Goal: Information Seeking & Learning: Learn about a topic

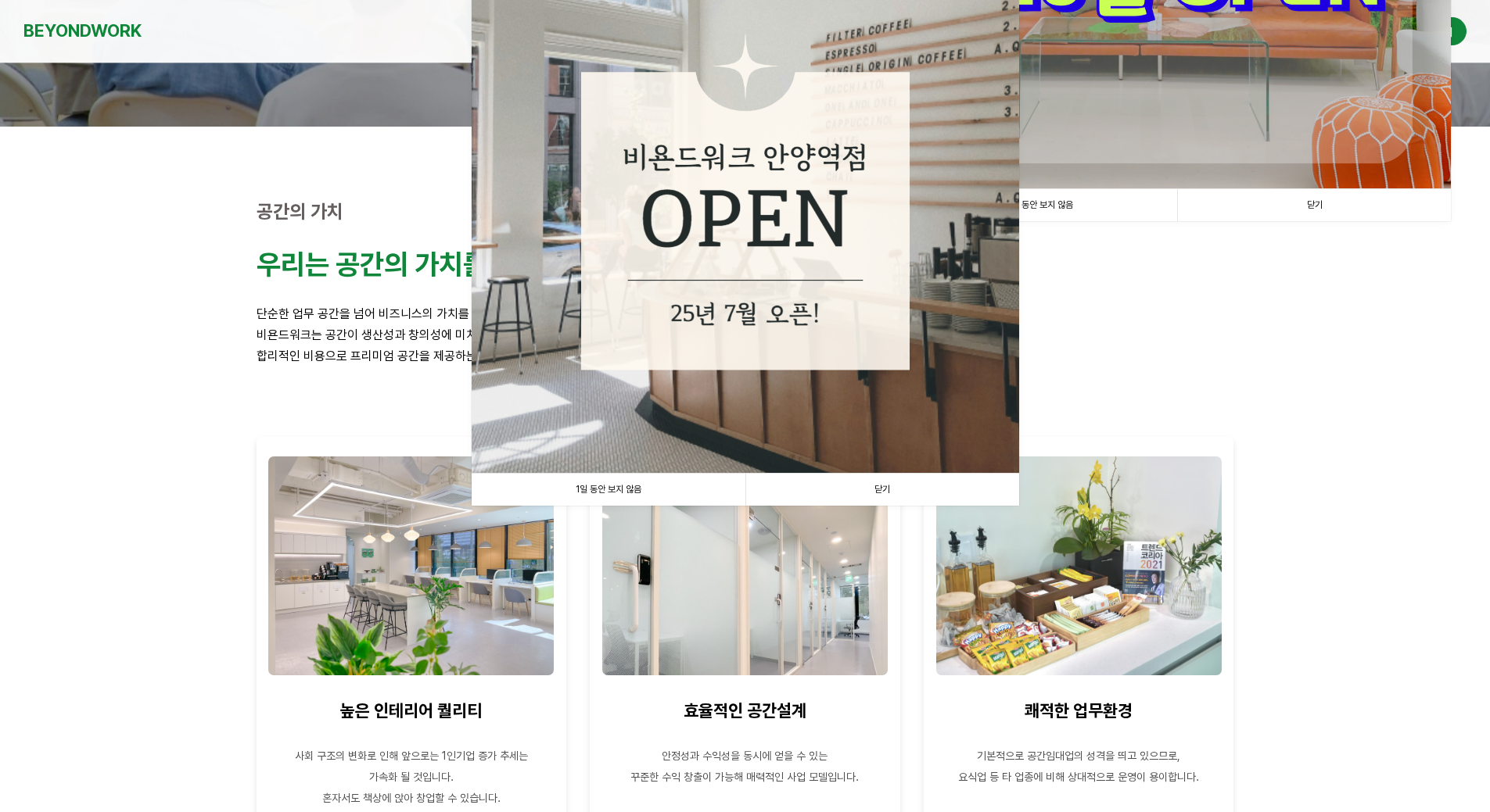
scroll to position [390, 0]
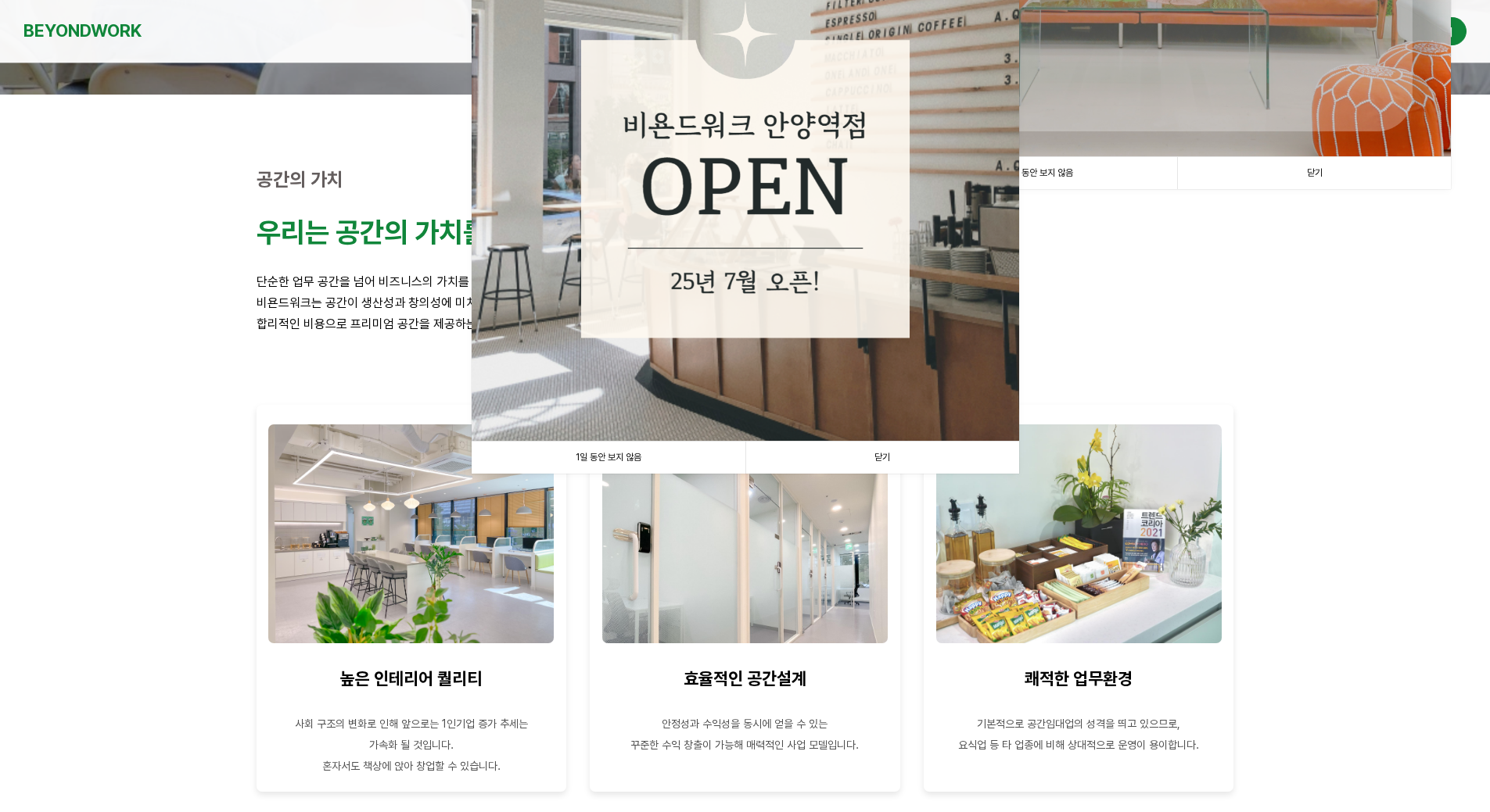
click at [619, 451] on link "1일 동안 보지 않음" at bounding box center [608, 458] width 274 height 32
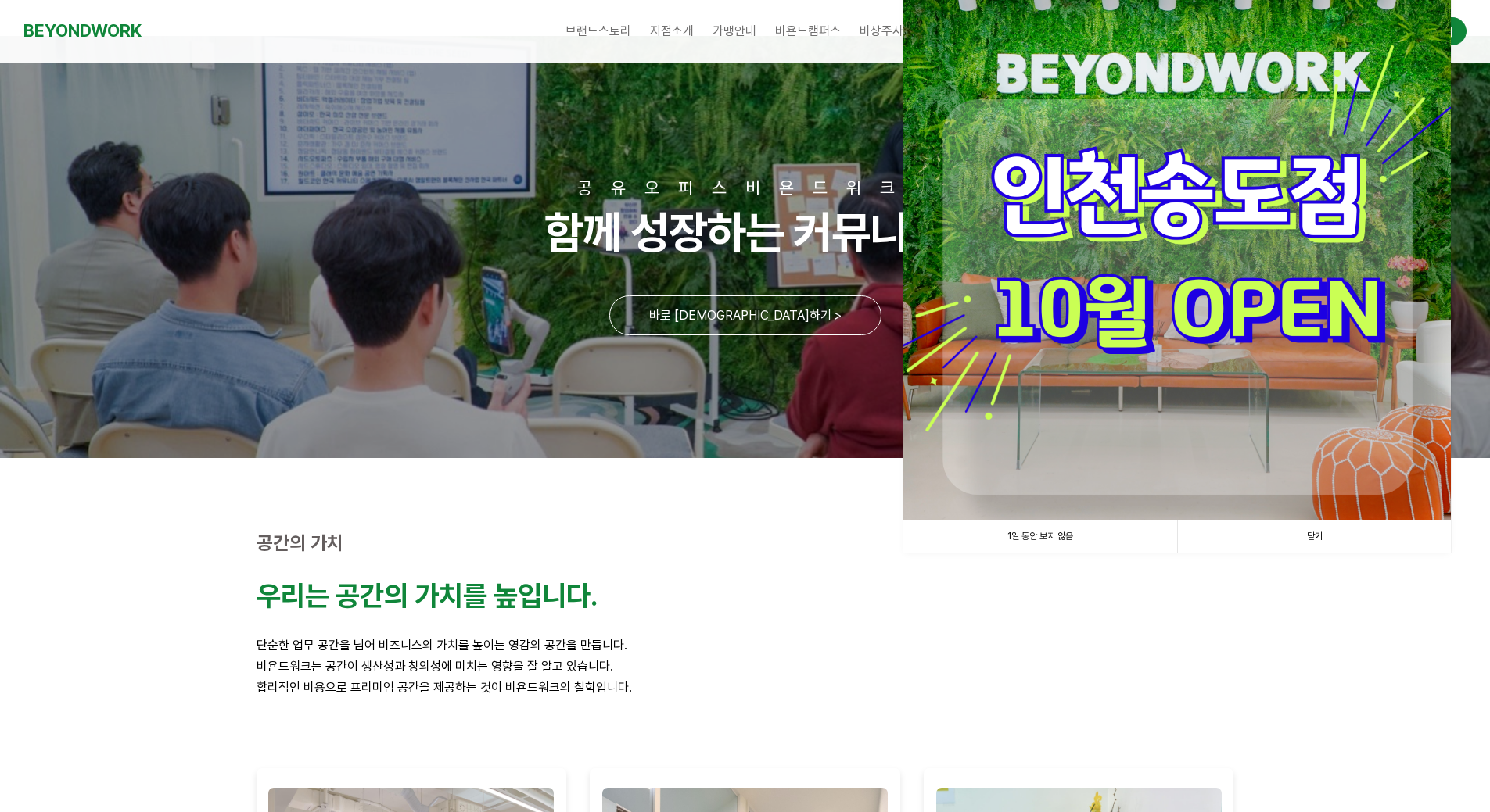
scroll to position [0, 0]
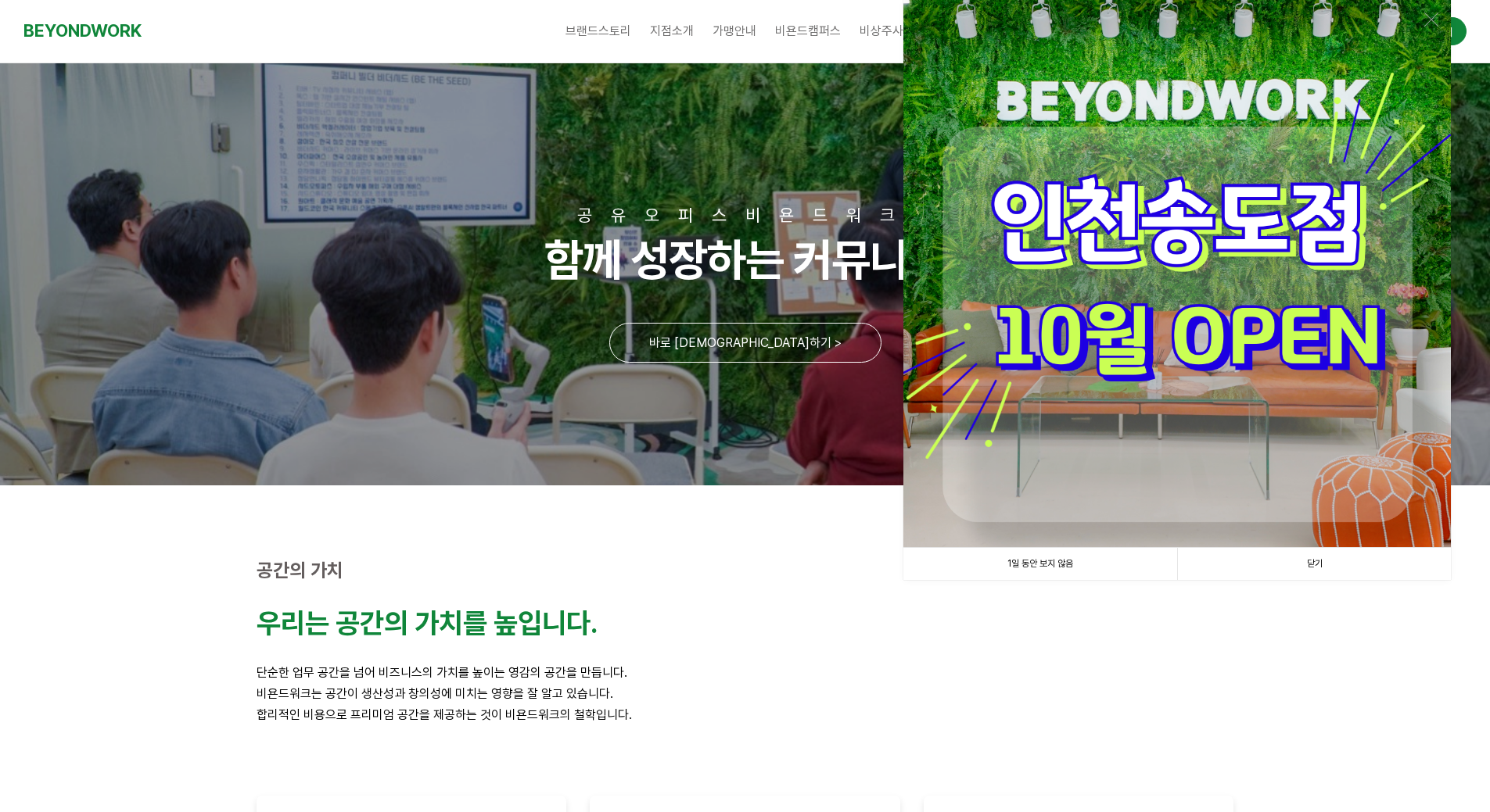
click at [1092, 578] on link "1일 동안 보지 않음" at bounding box center [1040, 564] width 274 height 32
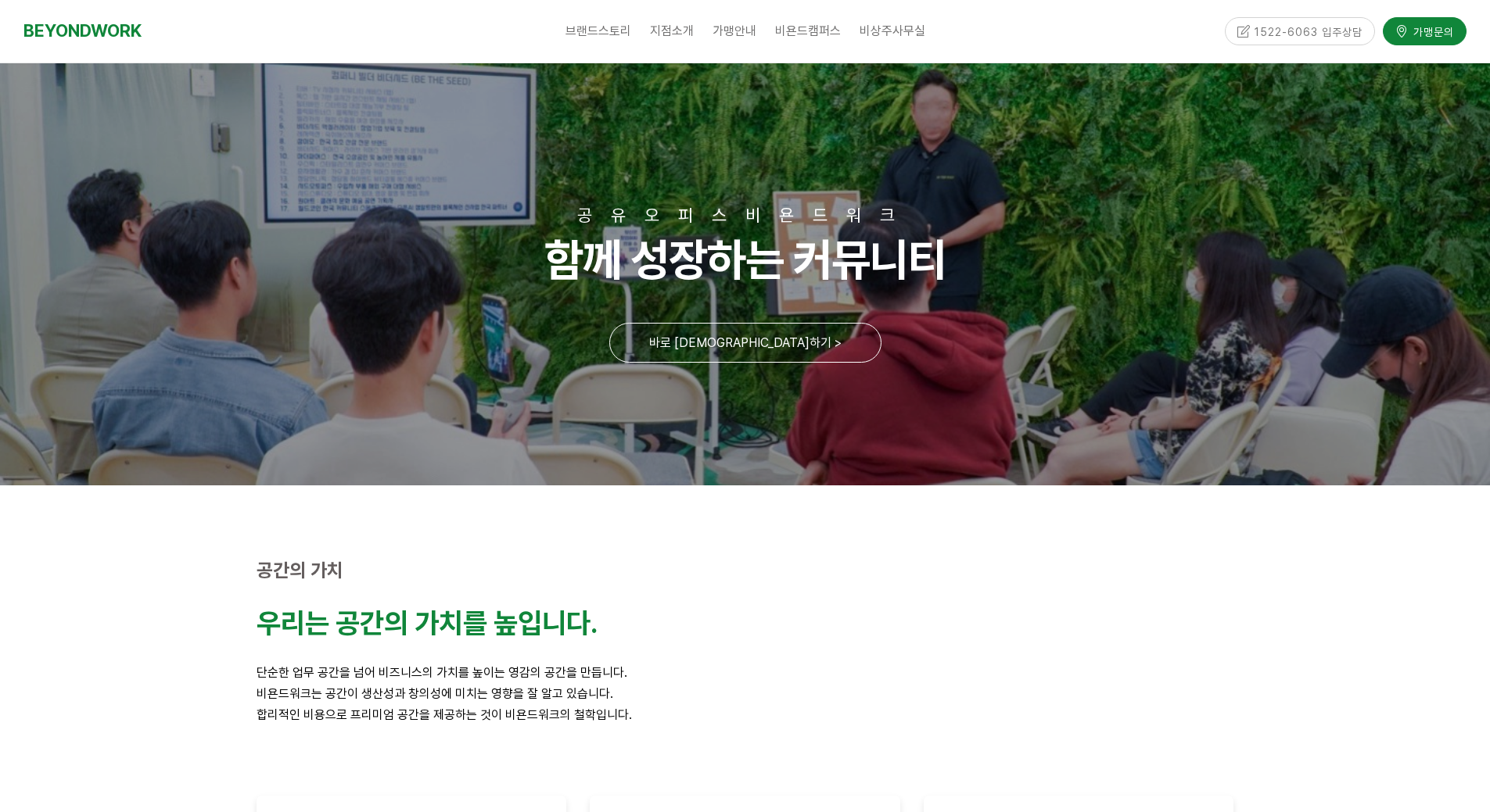
drag, startPoint x: 1391, startPoint y: 462, endPoint x: 1437, endPoint y: 88, distance: 376.8
click at [614, 33] on span "브랜드스토리" at bounding box center [597, 31] width 65 height 15
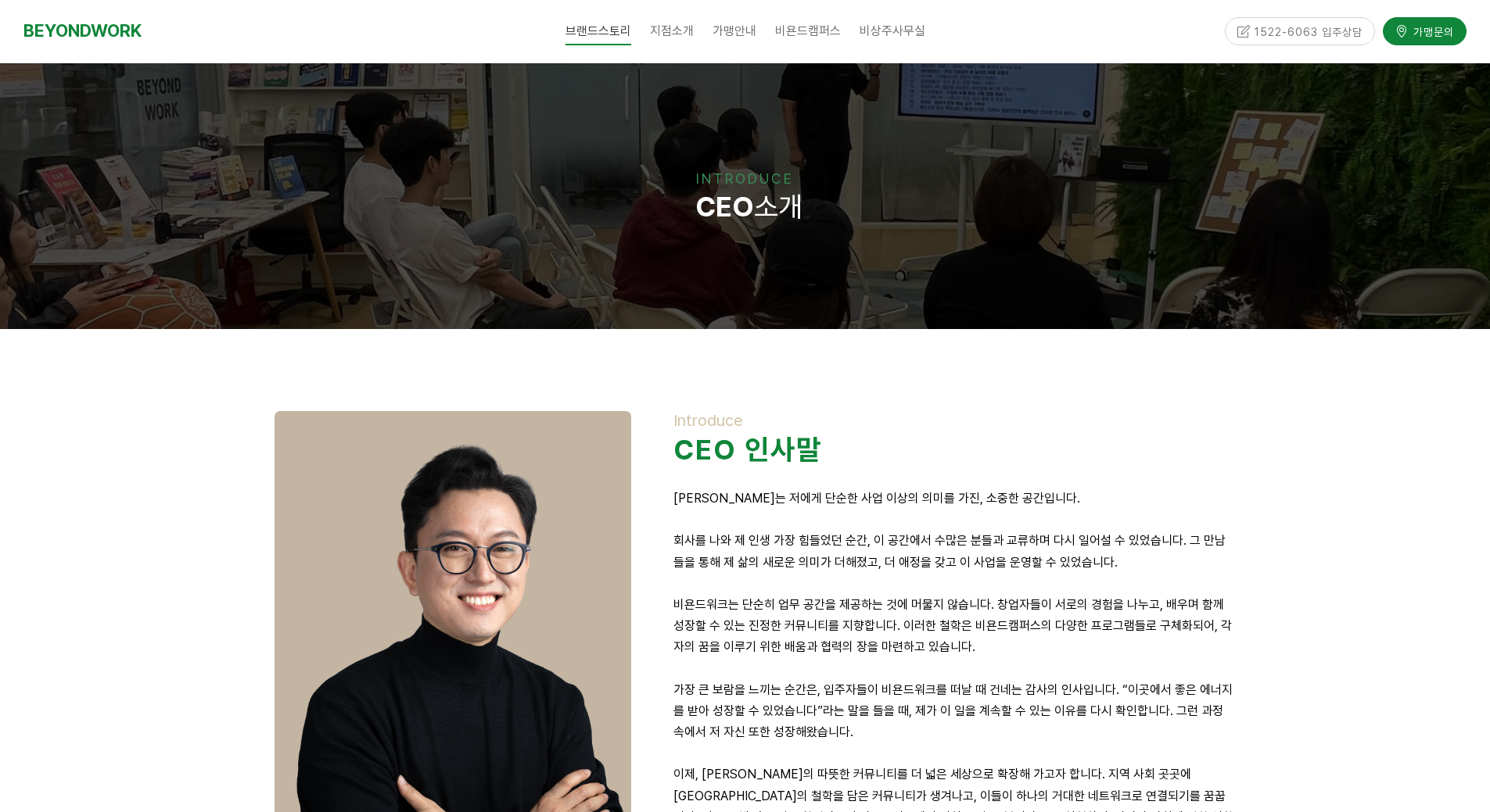
drag, startPoint x: 774, startPoint y: 531, endPoint x: 967, endPoint y: -39, distance: 601.8
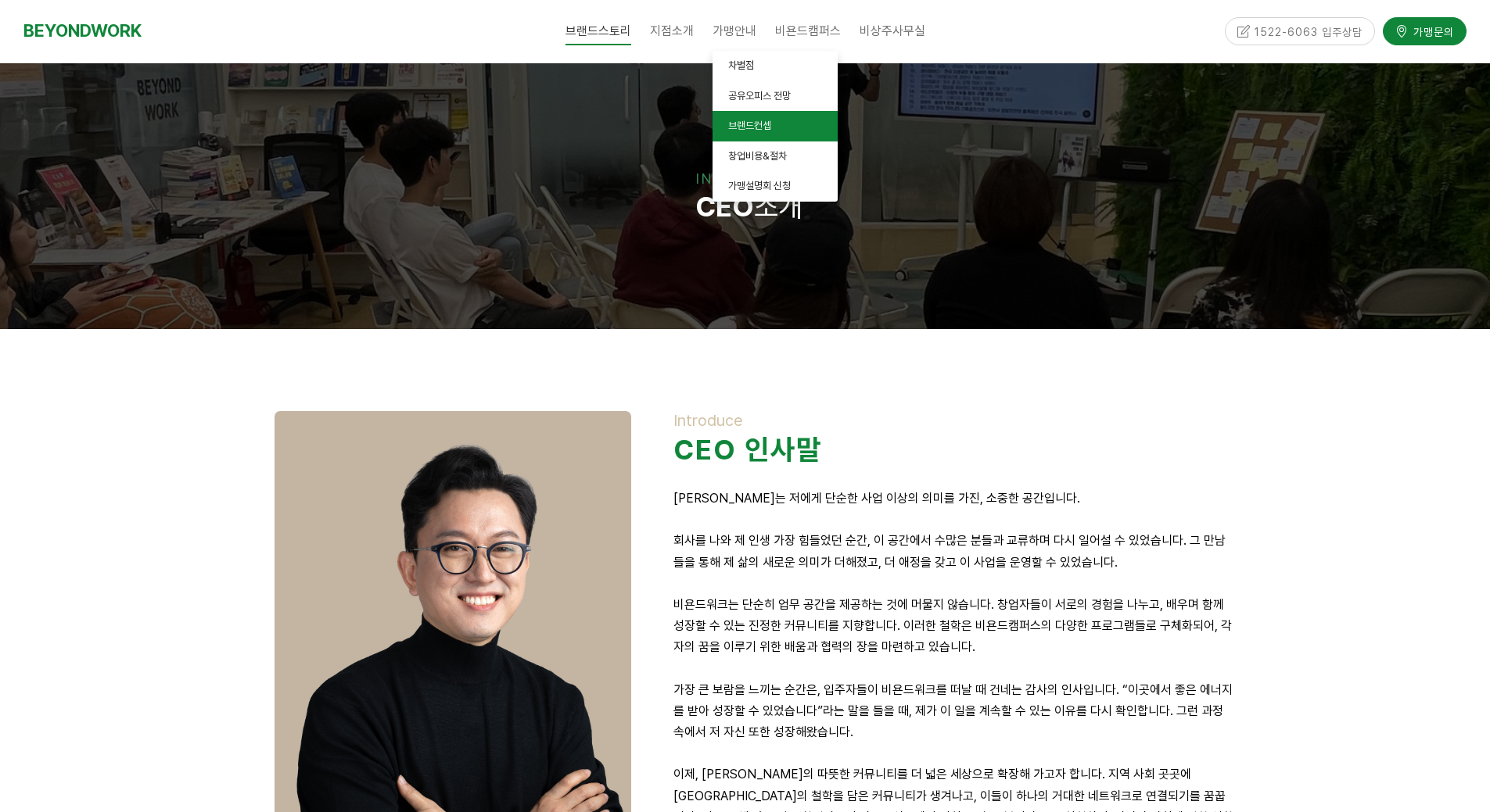
click at [786, 123] on link "브랜드컨셉" at bounding box center [775, 126] width 125 height 30
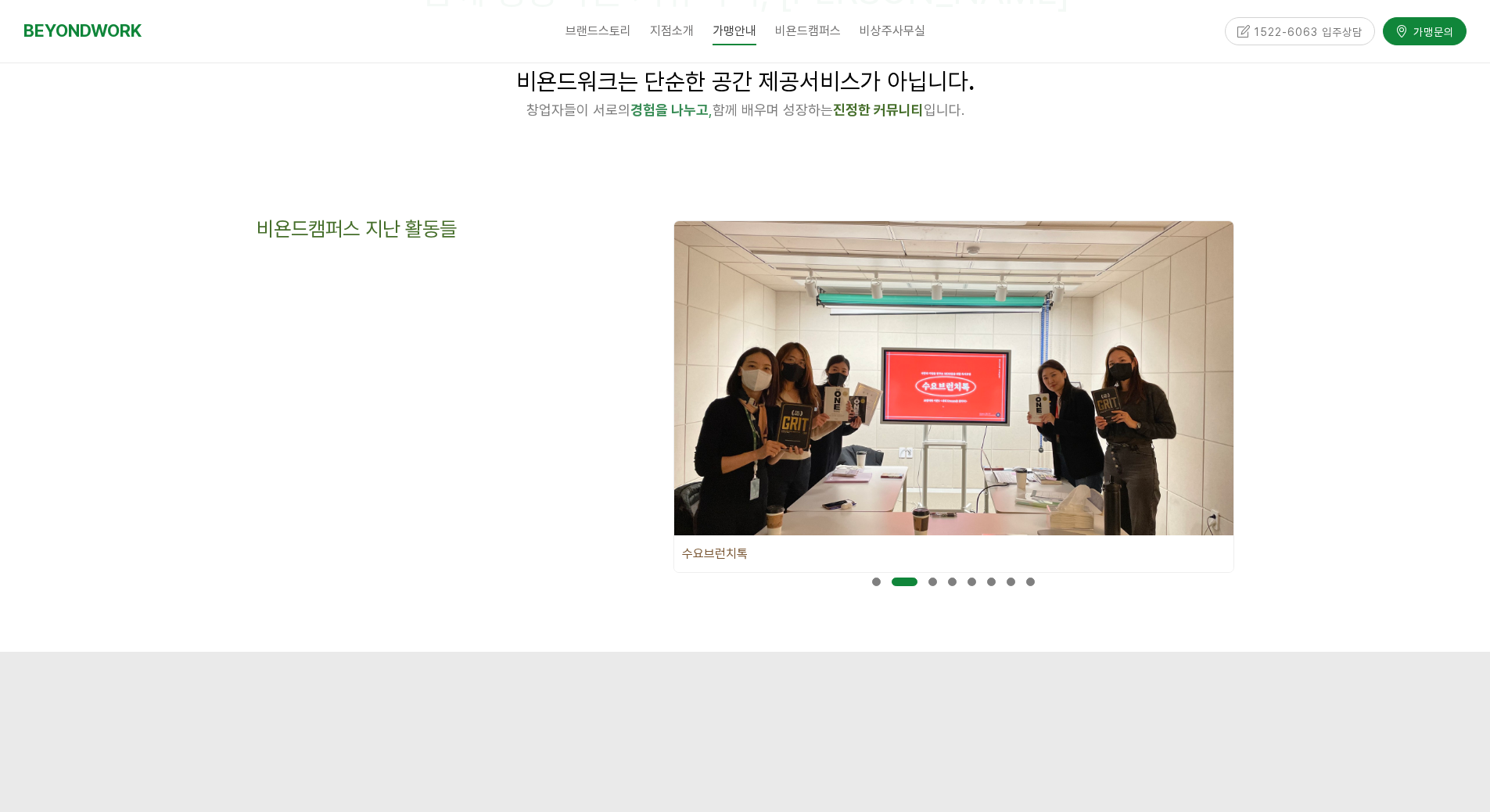
scroll to position [390, 0]
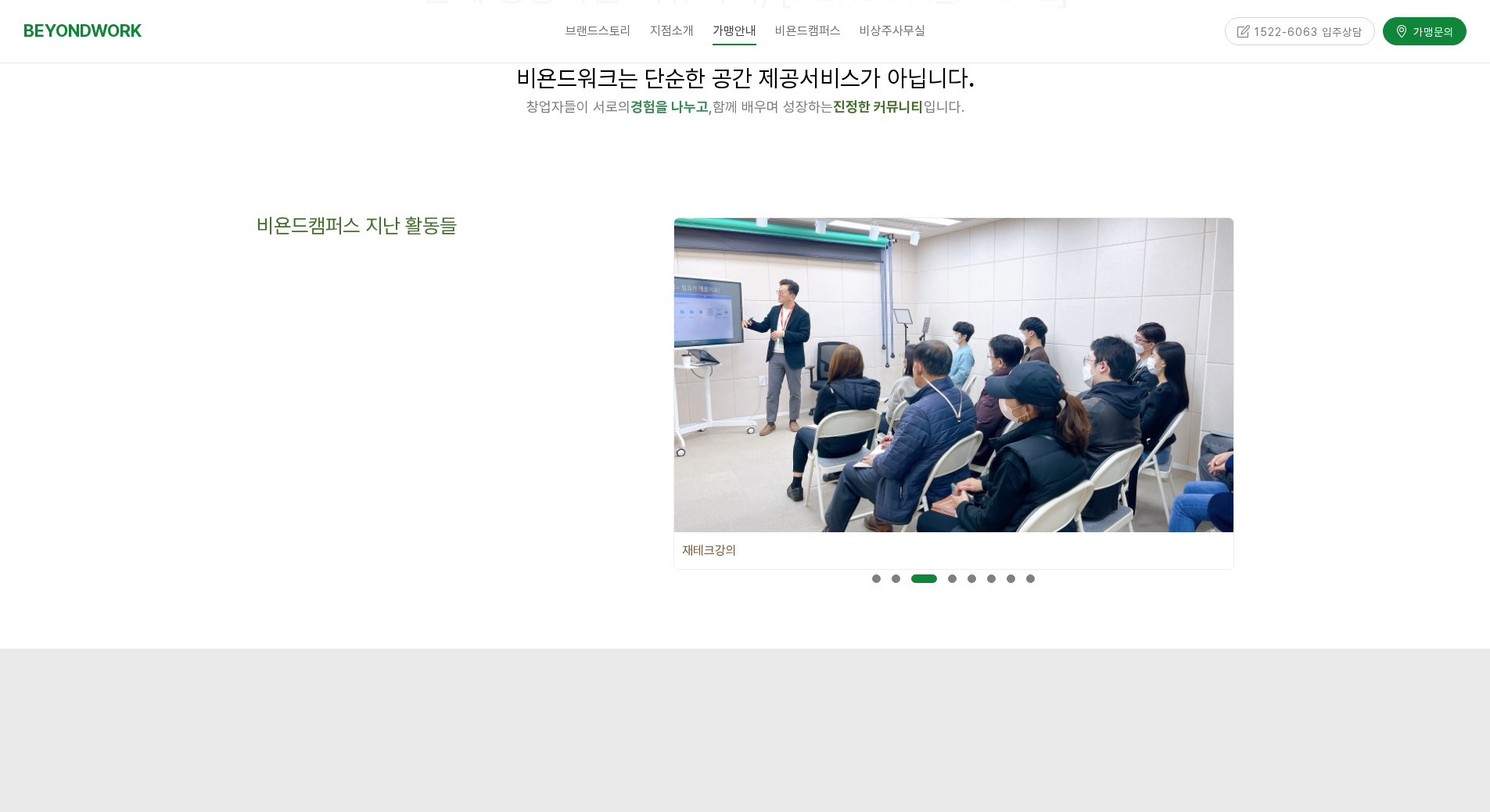
click at [958, 578] on div at bounding box center [952, 578] width 20 height 16
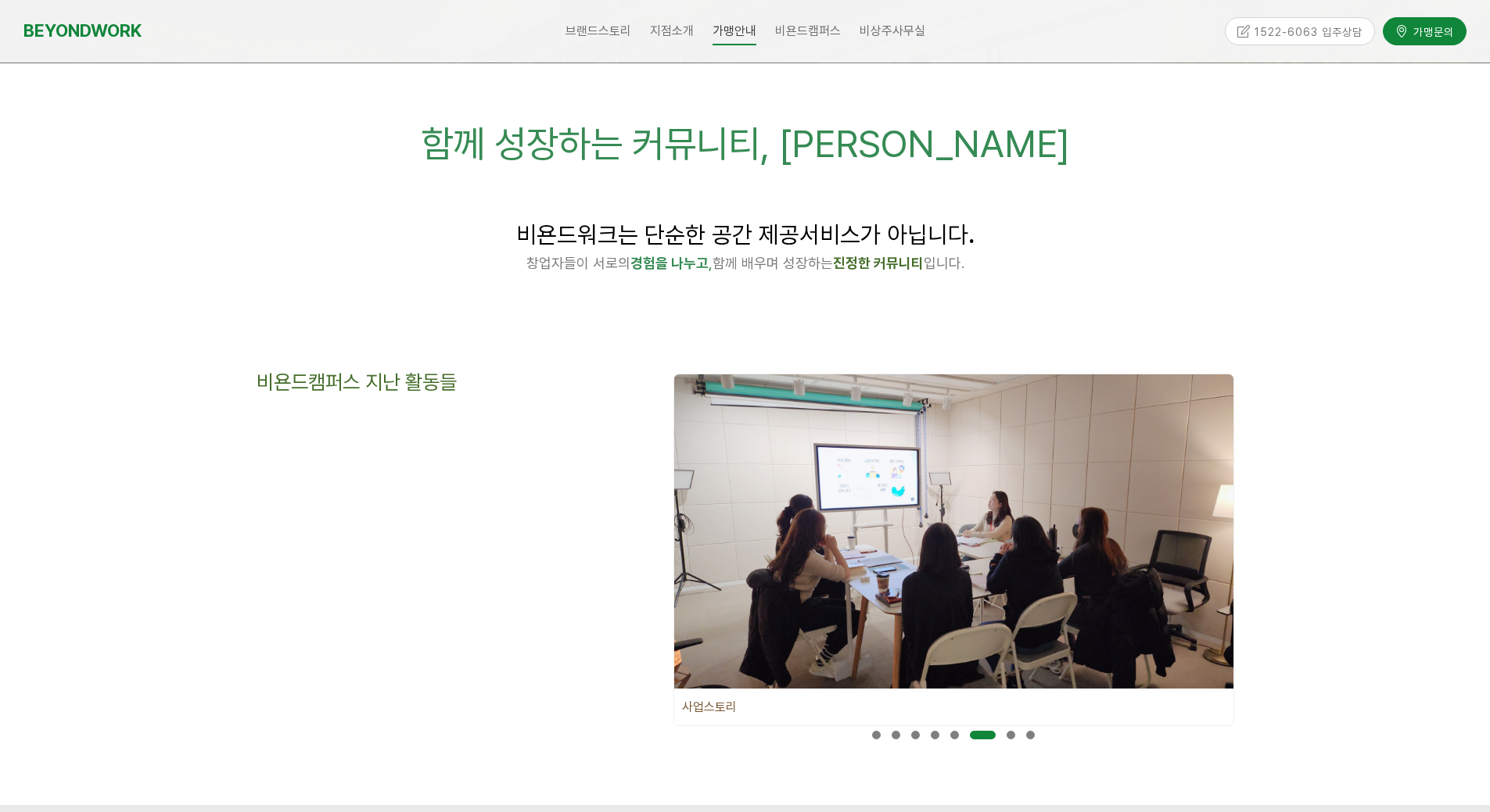
scroll to position [0, 0]
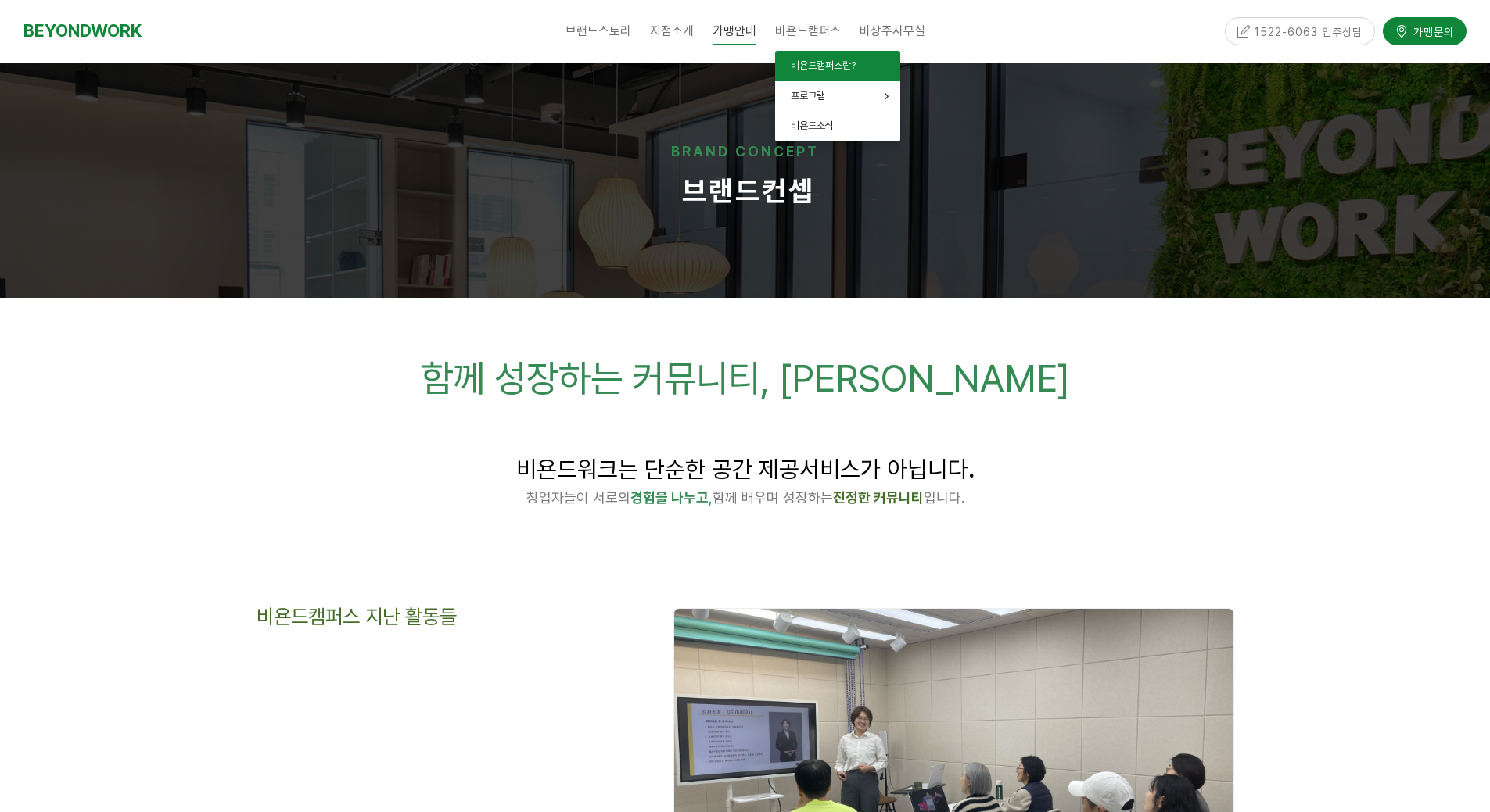
click at [828, 57] on link "비욘드캠퍼스란?" at bounding box center [838, 66] width 125 height 30
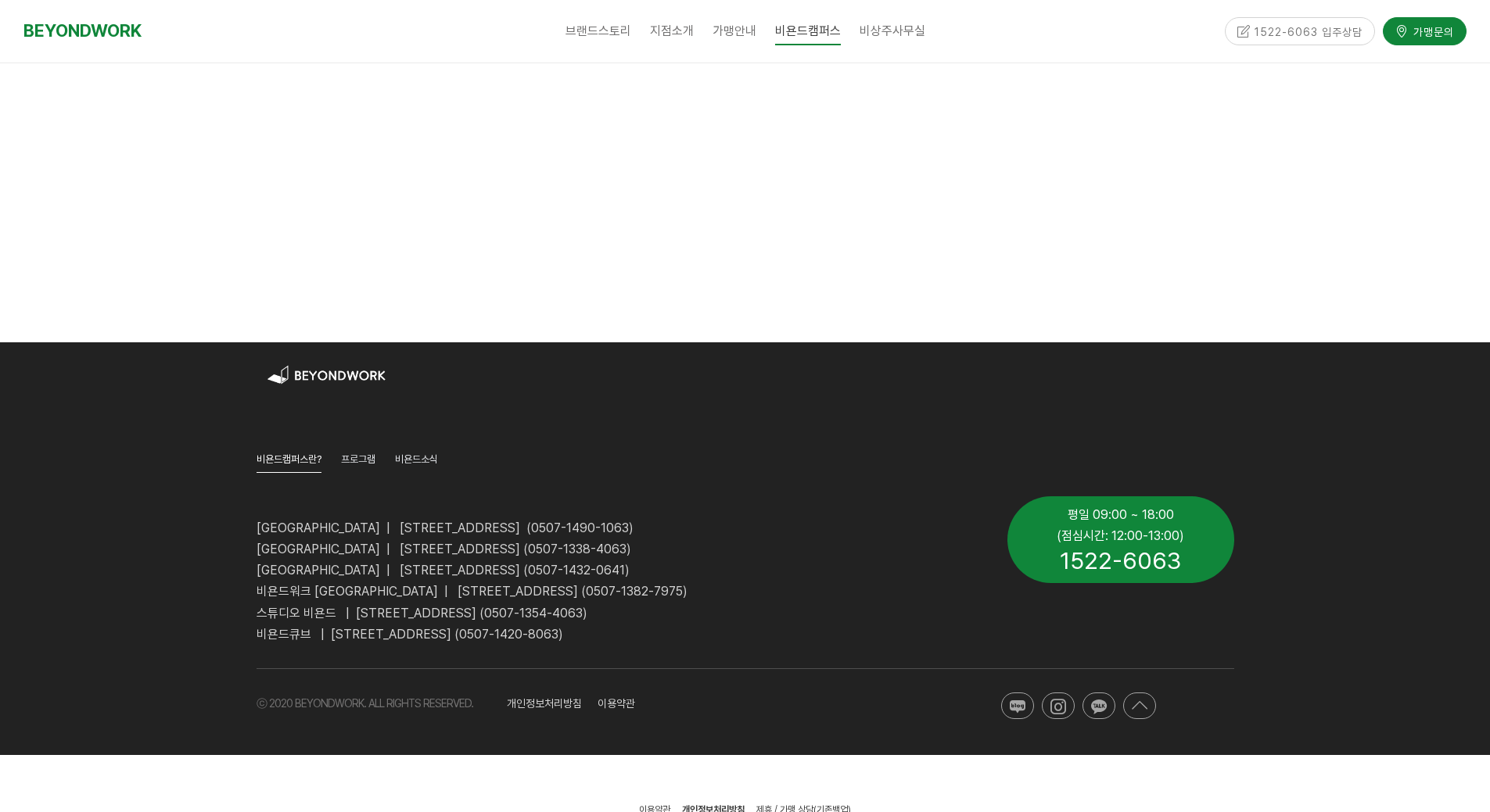
scroll to position [2569, 0]
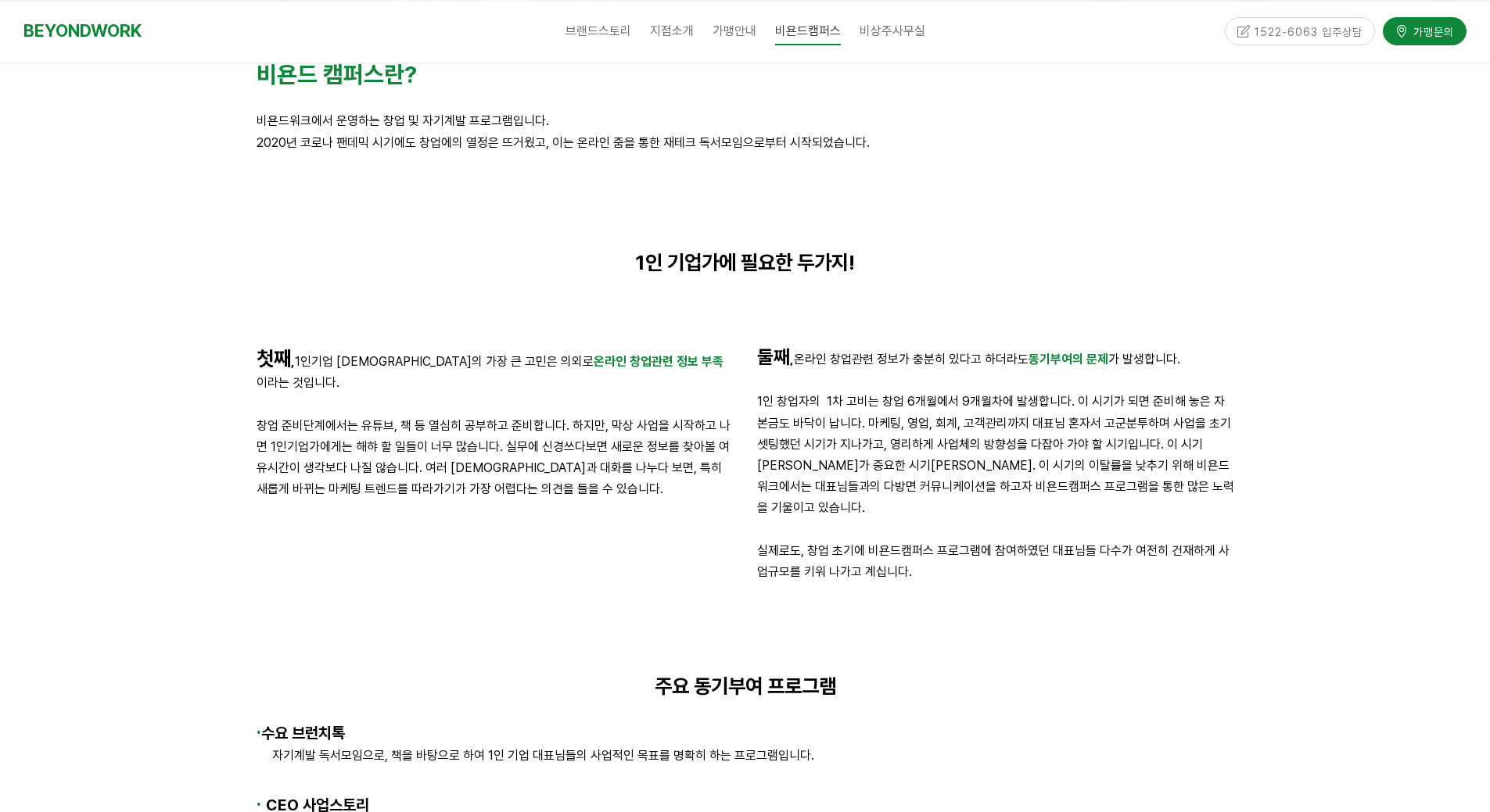
drag, startPoint x: 969, startPoint y: 437, endPoint x: 1040, endPoint y: 316, distance: 140.3
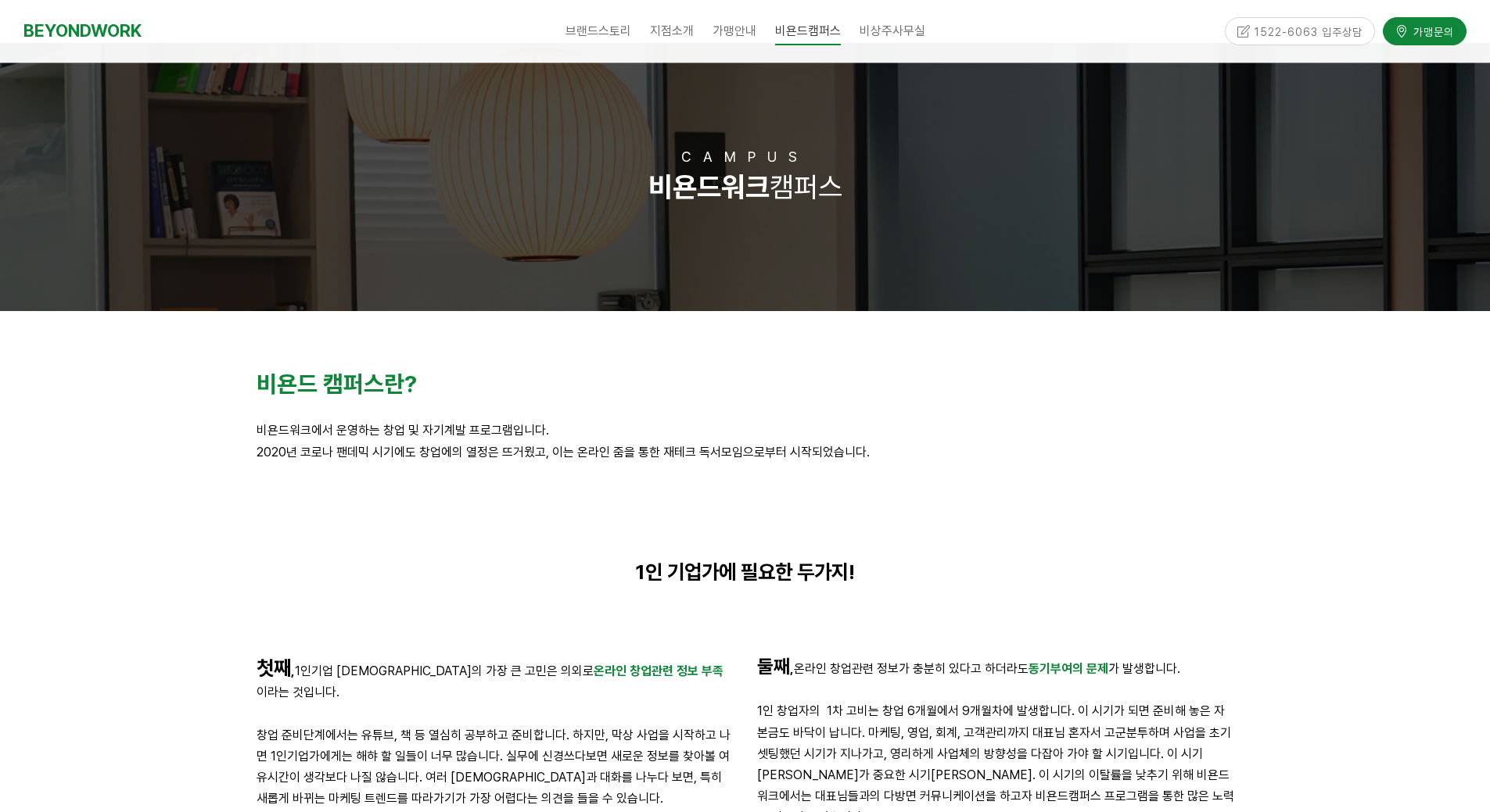
scroll to position [0, 0]
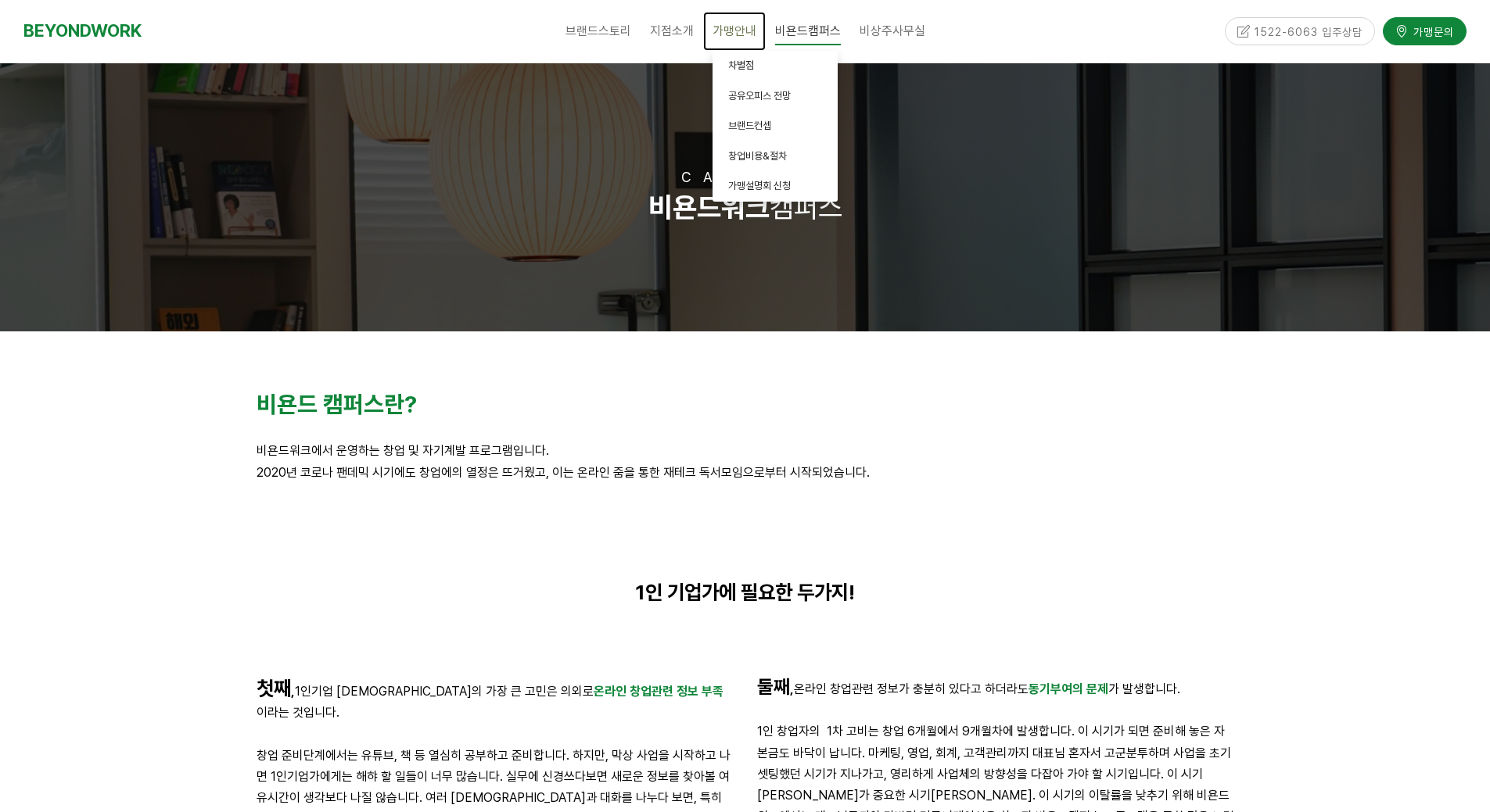
click at [720, 32] on span "가맹안내" at bounding box center [735, 31] width 44 height 15
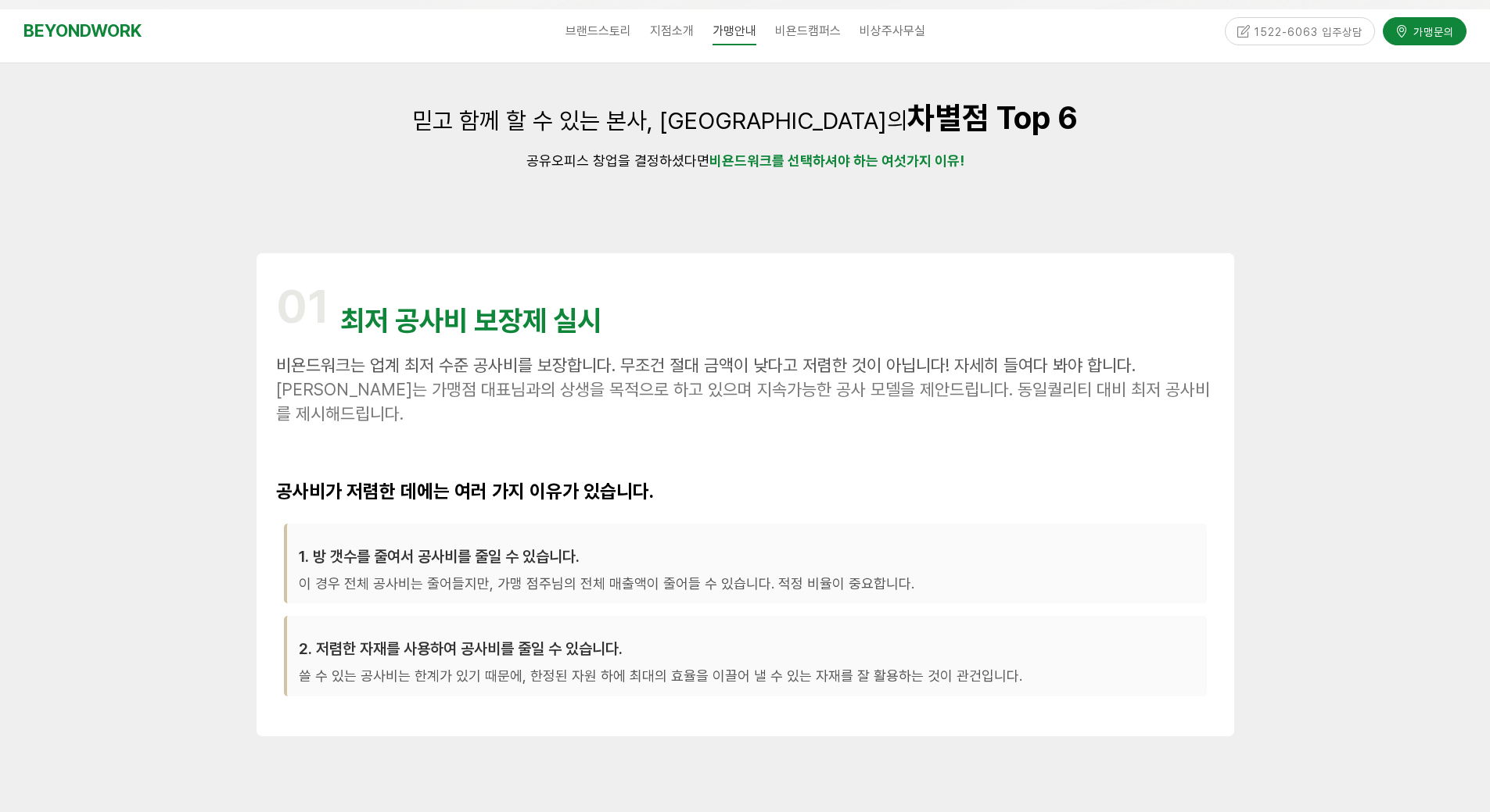
scroll to position [313, 0]
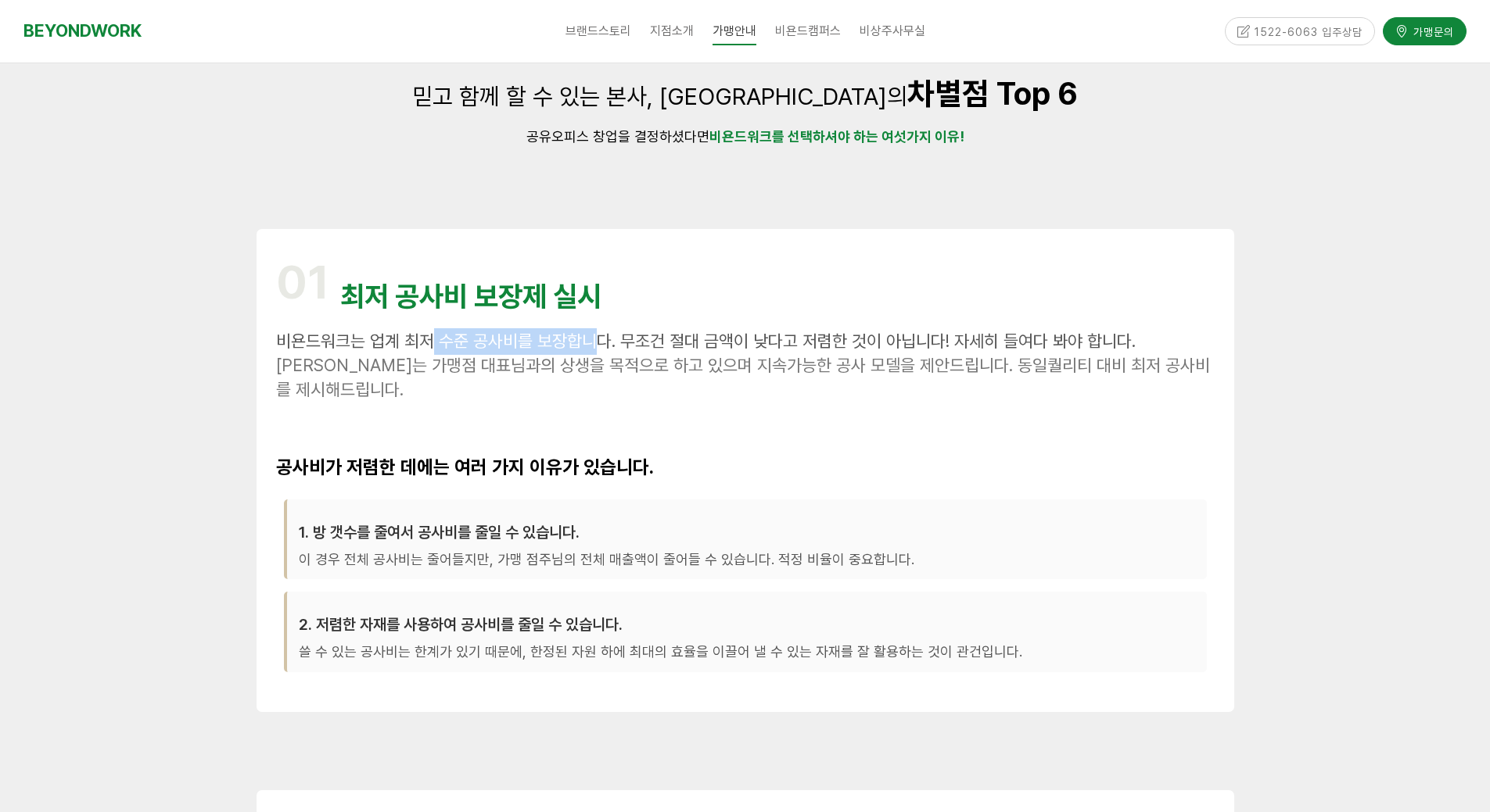
drag, startPoint x: 433, startPoint y: 331, endPoint x: 615, endPoint y: 328, distance: 182.0
click at [612, 328] on p "비욘드워크는 업계 최저 수준 공사비를 보장합니다. 무조건 절대 금액이 낮다고 저렴한 것이 아닙니다! 자세히 들여다 봐야 합니다." at bounding box center [745, 341] width 938 height 27
click at [615, 328] on div "01 최저 공사비 보장제 실시 비욘드워크는 업계 최저 수준 공사비를 보장합니다. 무조건 절대 금액이 낮다고 저렴한 것이 아닙니다! 자세히 들여…" at bounding box center [745, 470] width 938 height 444
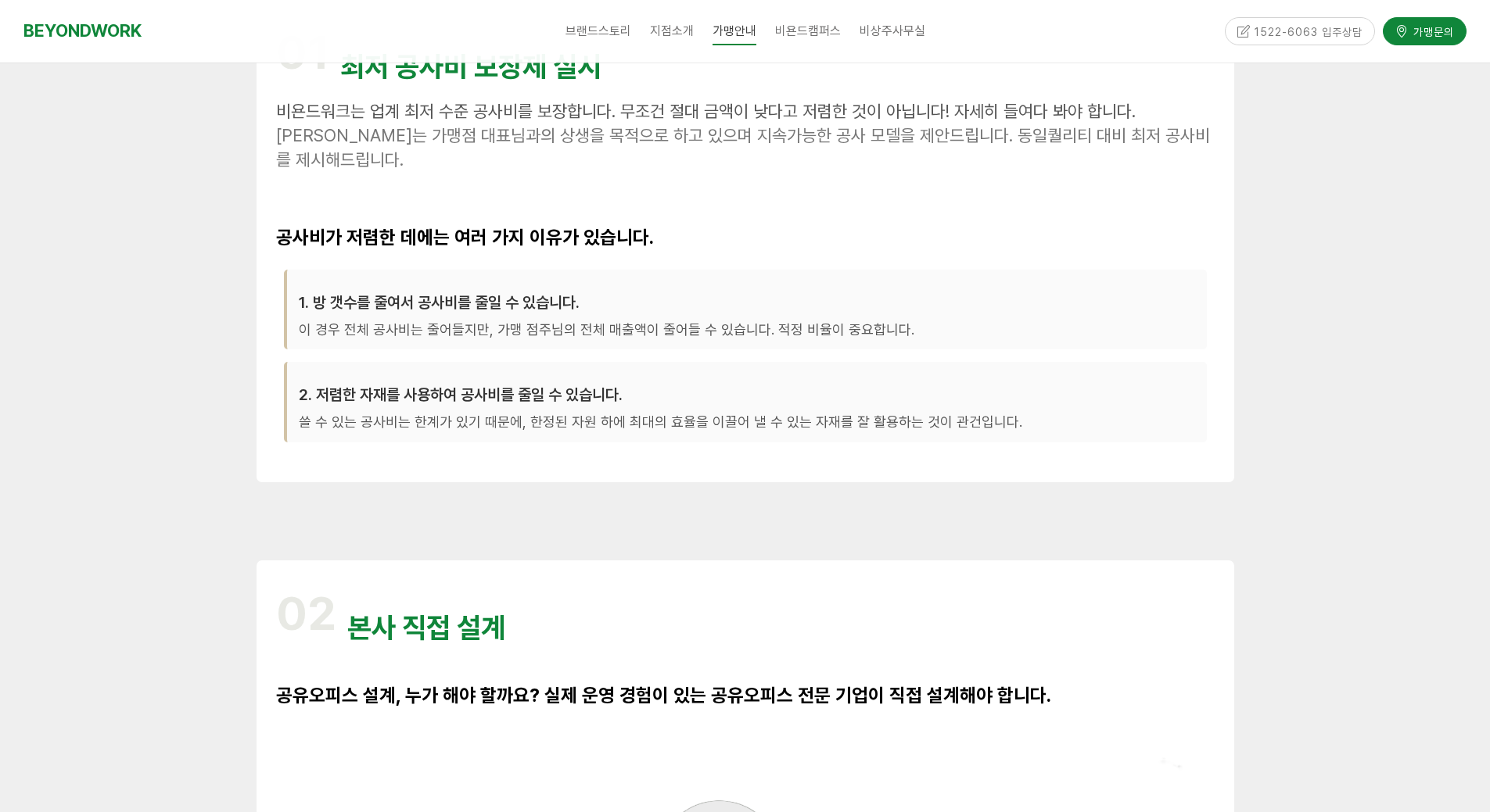
scroll to position [547, 0]
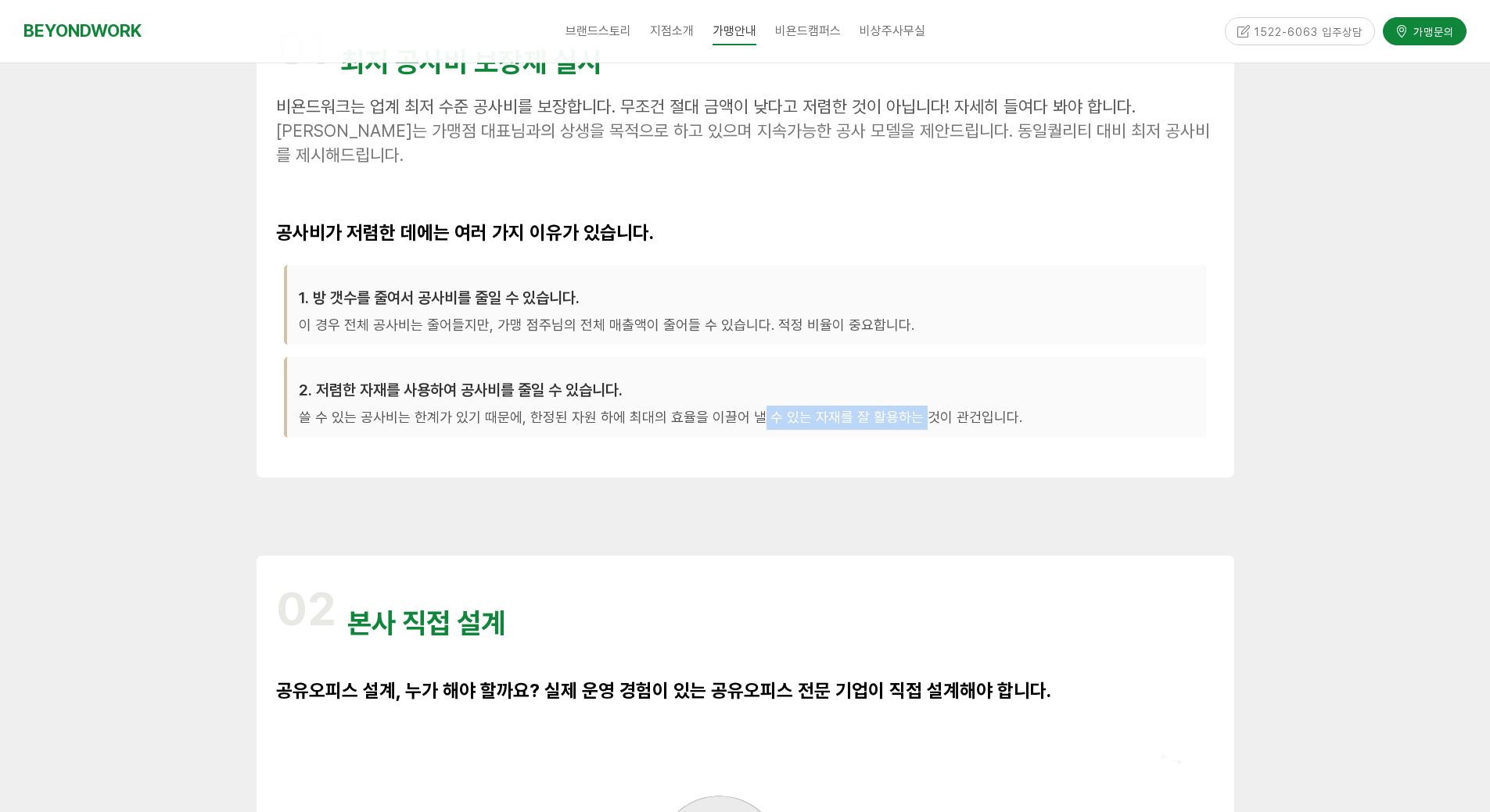
drag, startPoint x: 762, startPoint y: 418, endPoint x: 911, endPoint y: 406, distance: 149.5
click at [911, 406] on p "쓸 수 있는 공사비는 한계가 있기 때문에, 한정된 자원 하에 최대의 효율을 이끌어 낼 수 있는 자재를 잘 활용하는 것이 관건입니다." at bounding box center [746, 419] width 896 height 25
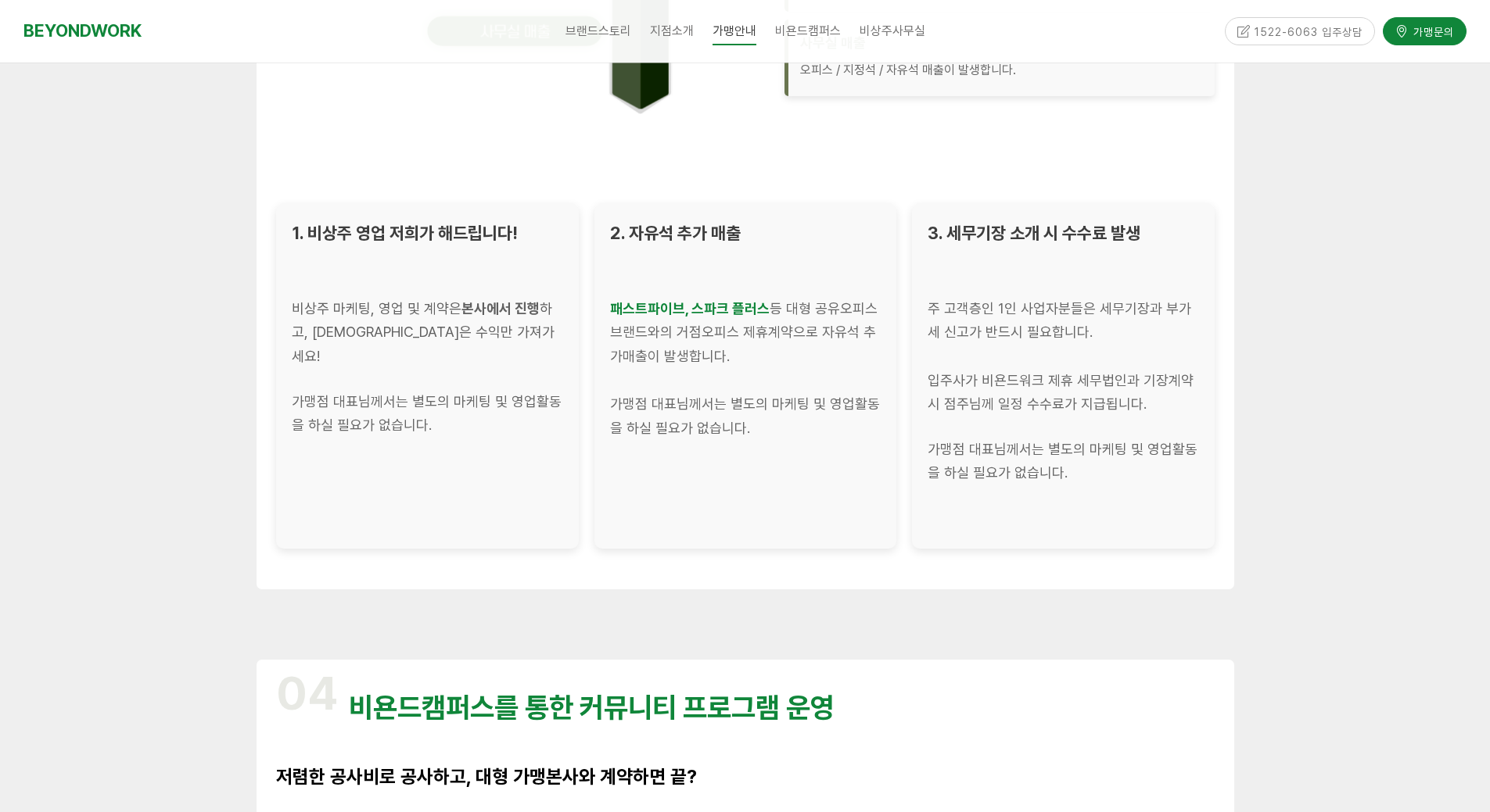
scroll to position [2658, 0]
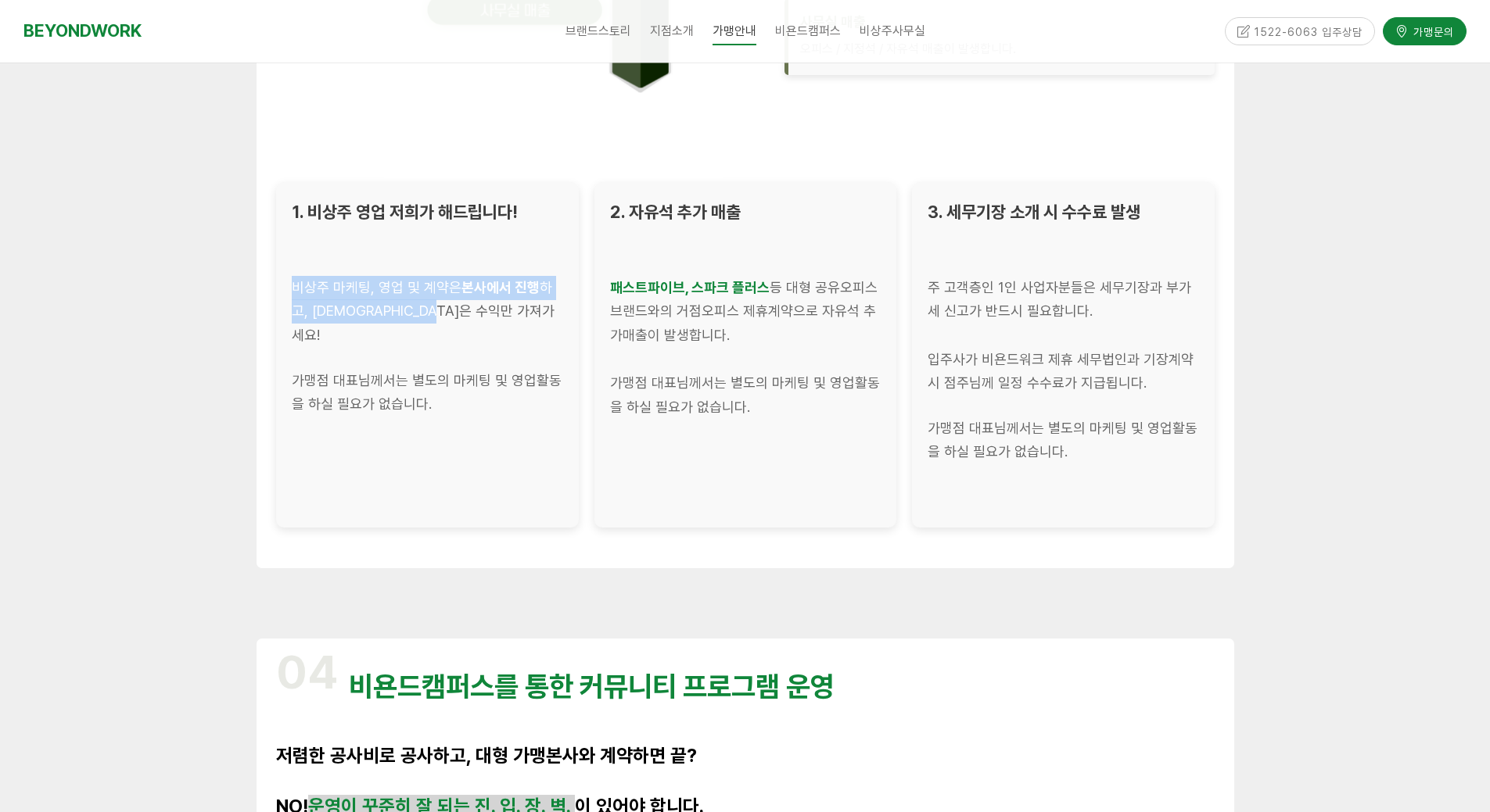
drag, startPoint x: 310, startPoint y: 294, endPoint x: 498, endPoint y: 303, distance: 188.2
click at [494, 303] on div "비상주 마케팅, 영업 및 계약은 본사에서 진행 하고, 대표님은 수익만 가져가세요!" at bounding box center [427, 312] width 271 height 72
click at [498, 303] on div "비상주 마케팅, 영업 및 계약은 본사에서 진행 하고, 대표님은 수익만 가져가세요!" at bounding box center [427, 312] width 271 height 72
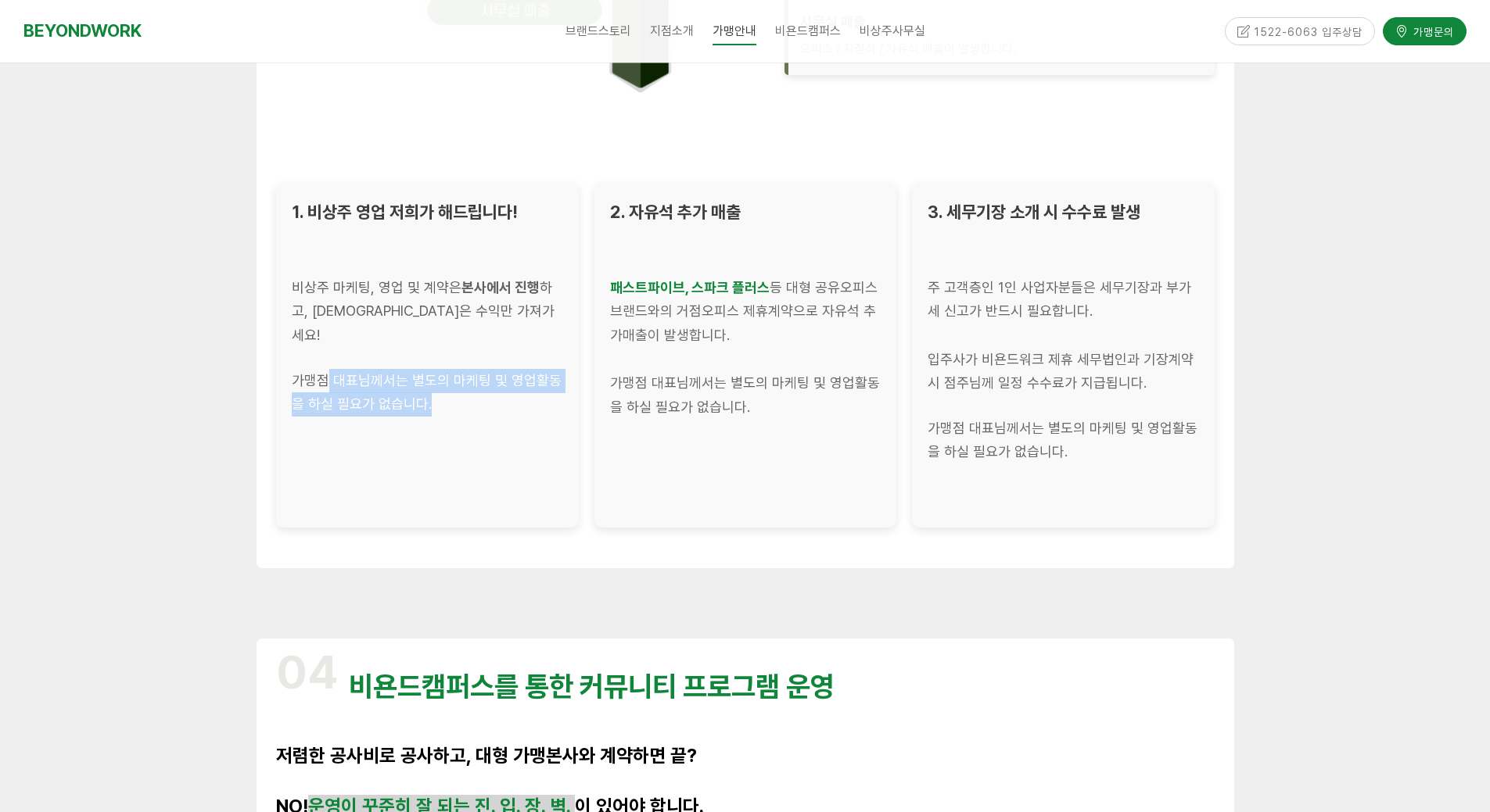
drag, startPoint x: 328, startPoint y: 362, endPoint x: 515, endPoint y: 388, distance: 188.8
click at [515, 388] on div "가맹점 대표님께서는 별도의 마케팅 및 영업활동을 하실 필요가 없습니다." at bounding box center [427, 392] width 271 height 47
drag, startPoint x: 288, startPoint y: 352, endPoint x: 440, endPoint y: 379, distance: 154.4
click at [440, 379] on div "1. 비상주 영업 저희가 해드립니다! 비상주 마케팅, 영업 및 계약은 본사에서 진행 하고, 대표님은 수익만 가져가세요! 가맹점 대표님께서는 별…" at bounding box center [427, 354] width 302 height 346
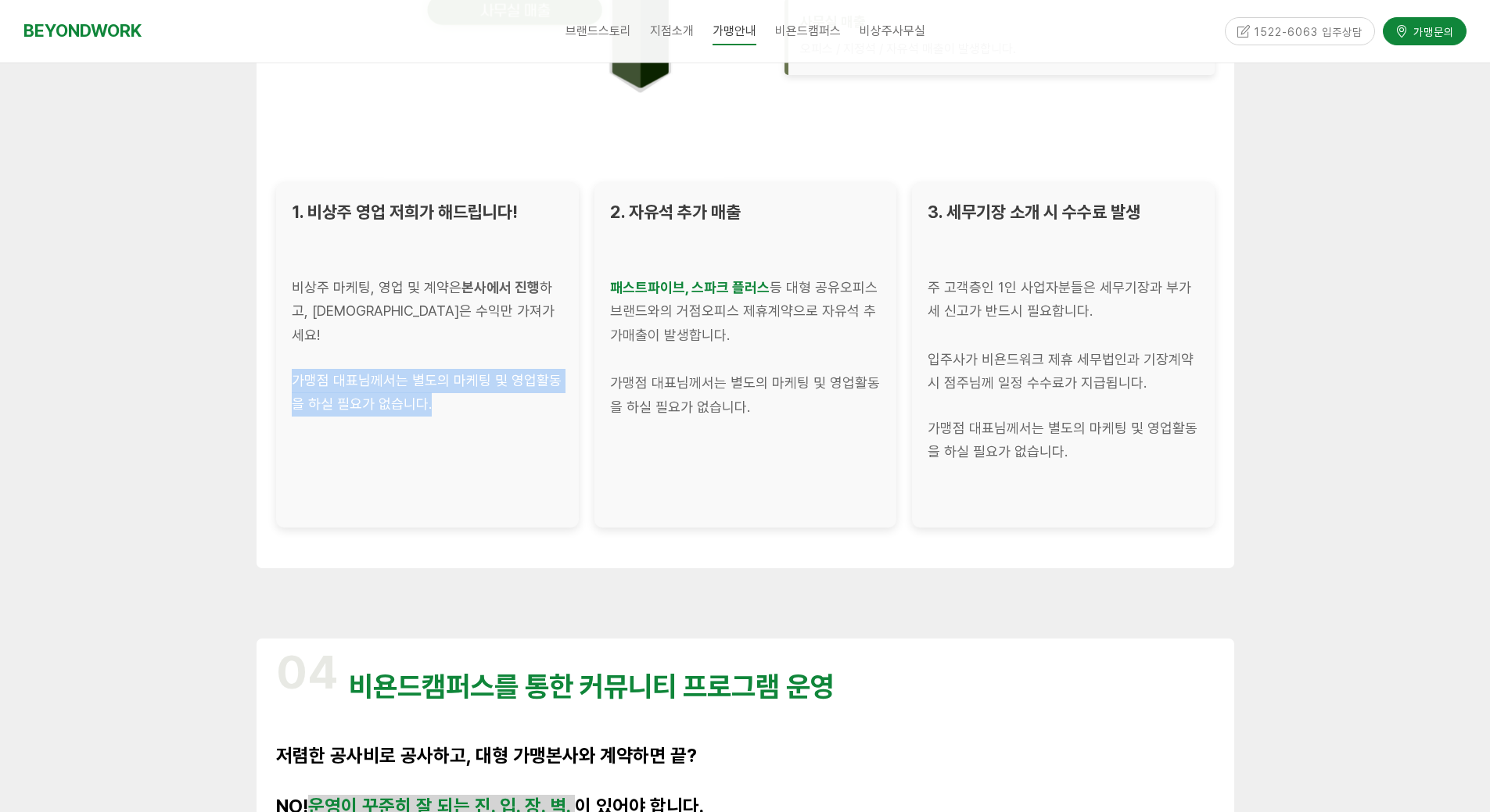
click at [443, 379] on div "가맹점 대표님께서는 별도의 마케팅 및 영업활동을 하실 필요가 없습니다." at bounding box center [427, 392] width 271 height 47
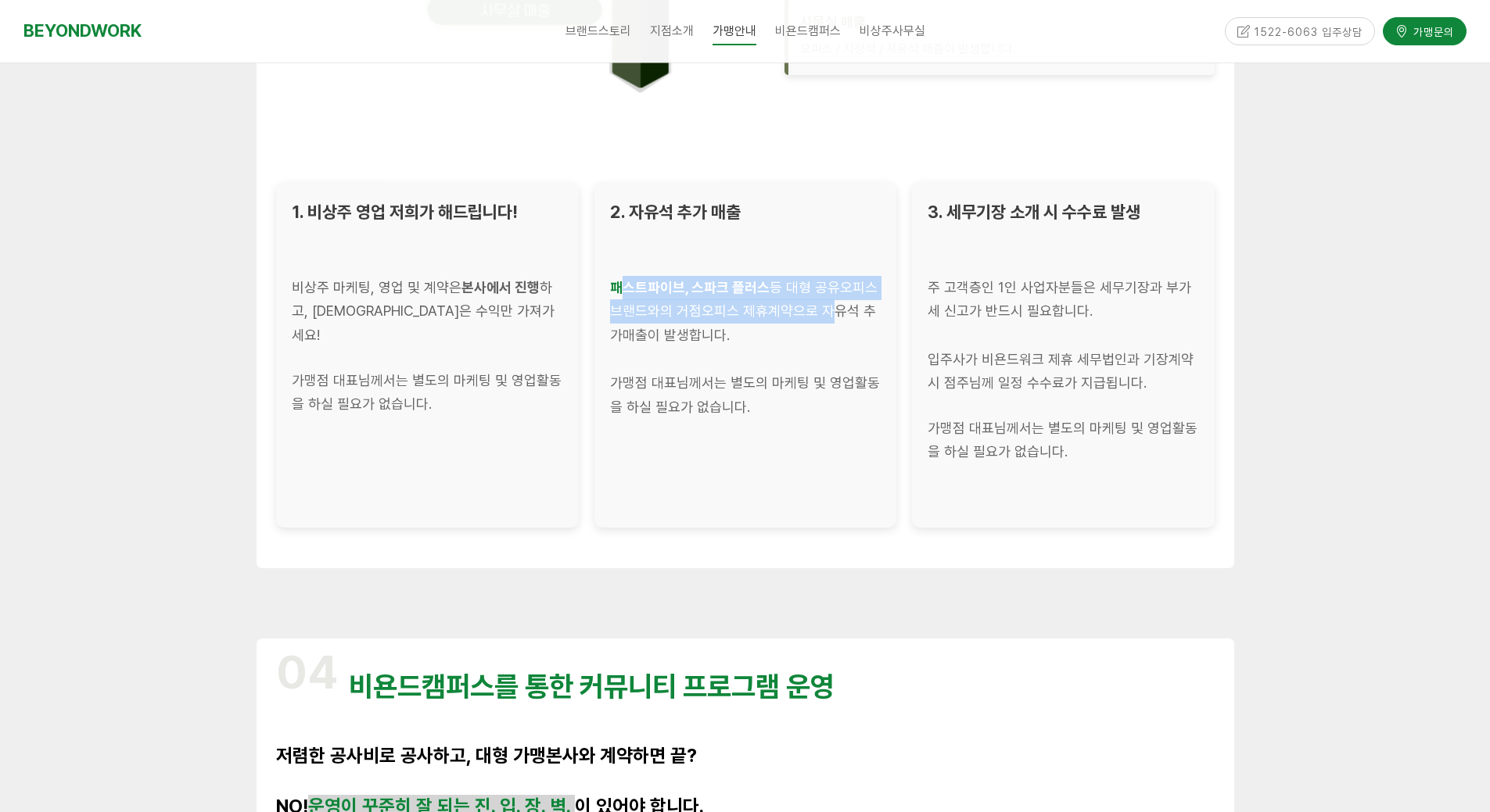
drag, startPoint x: 620, startPoint y: 291, endPoint x: 819, endPoint y: 317, distance: 200.7
click at [819, 317] on div "패스트파이브, 스파크 플러스 등 대형 공유오피스 브랜드와의 거점오피스 제휴계약으로 자유석 추가매출이 발생합니다." at bounding box center [745, 312] width 271 height 72
click at [816, 319] on div "패스트파이브, 스파크 플러스 등 대형 공유오피스 브랜드와의 거점오피스 제휴계약으로 자유석 추가매출이 발생합니다." at bounding box center [745, 312] width 271 height 72
drag, startPoint x: 610, startPoint y: 285, endPoint x: 769, endPoint y: 315, distance: 161.8
click at [769, 315] on div "패스트파이브, 스파크 플러스 등 대형 공유오피스 브랜드와의 거점오피스 제휴계약으로 자유석 추가매출이 발생합니다." at bounding box center [745, 312] width 271 height 72
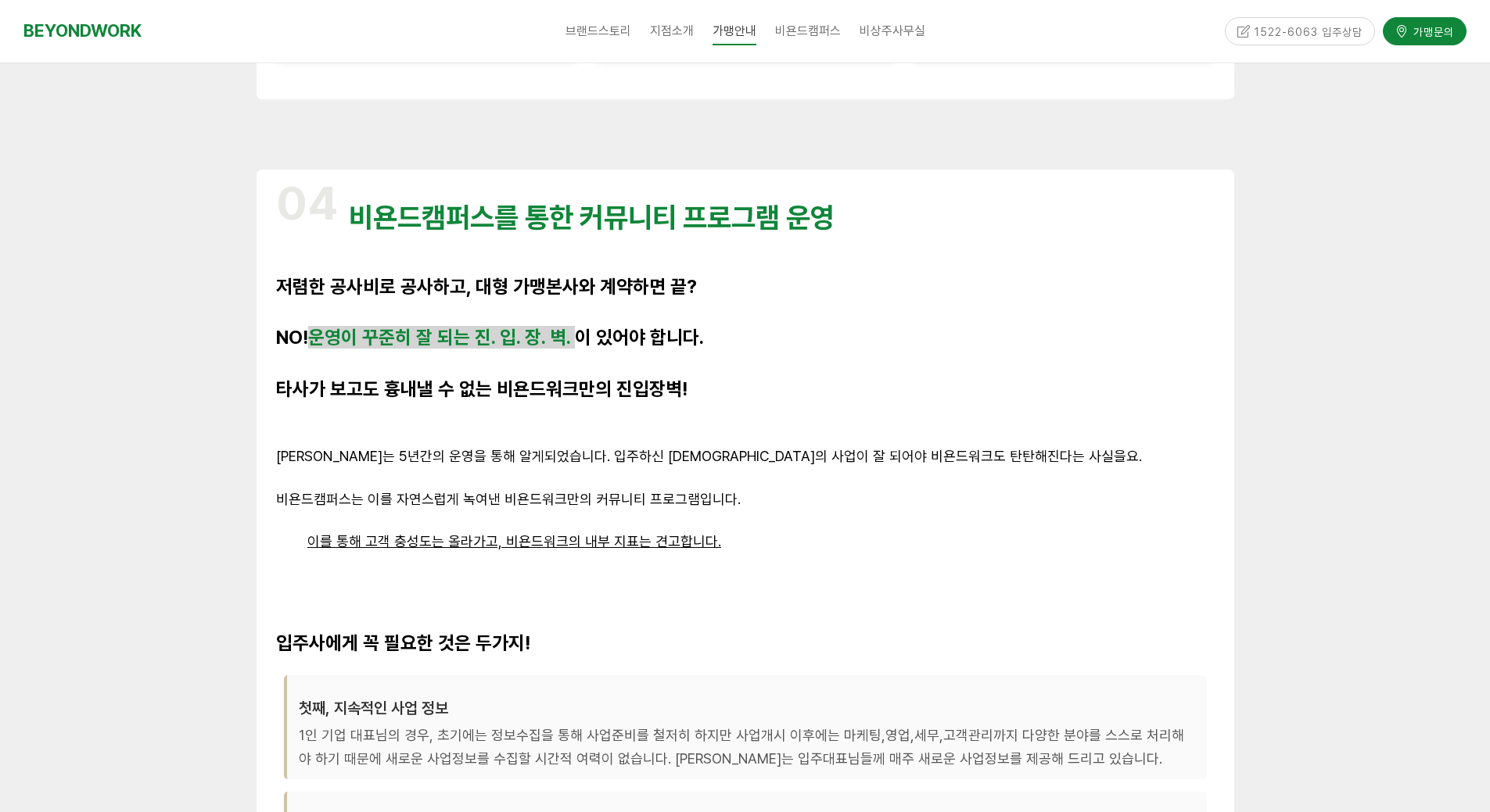
scroll to position [3204, 0]
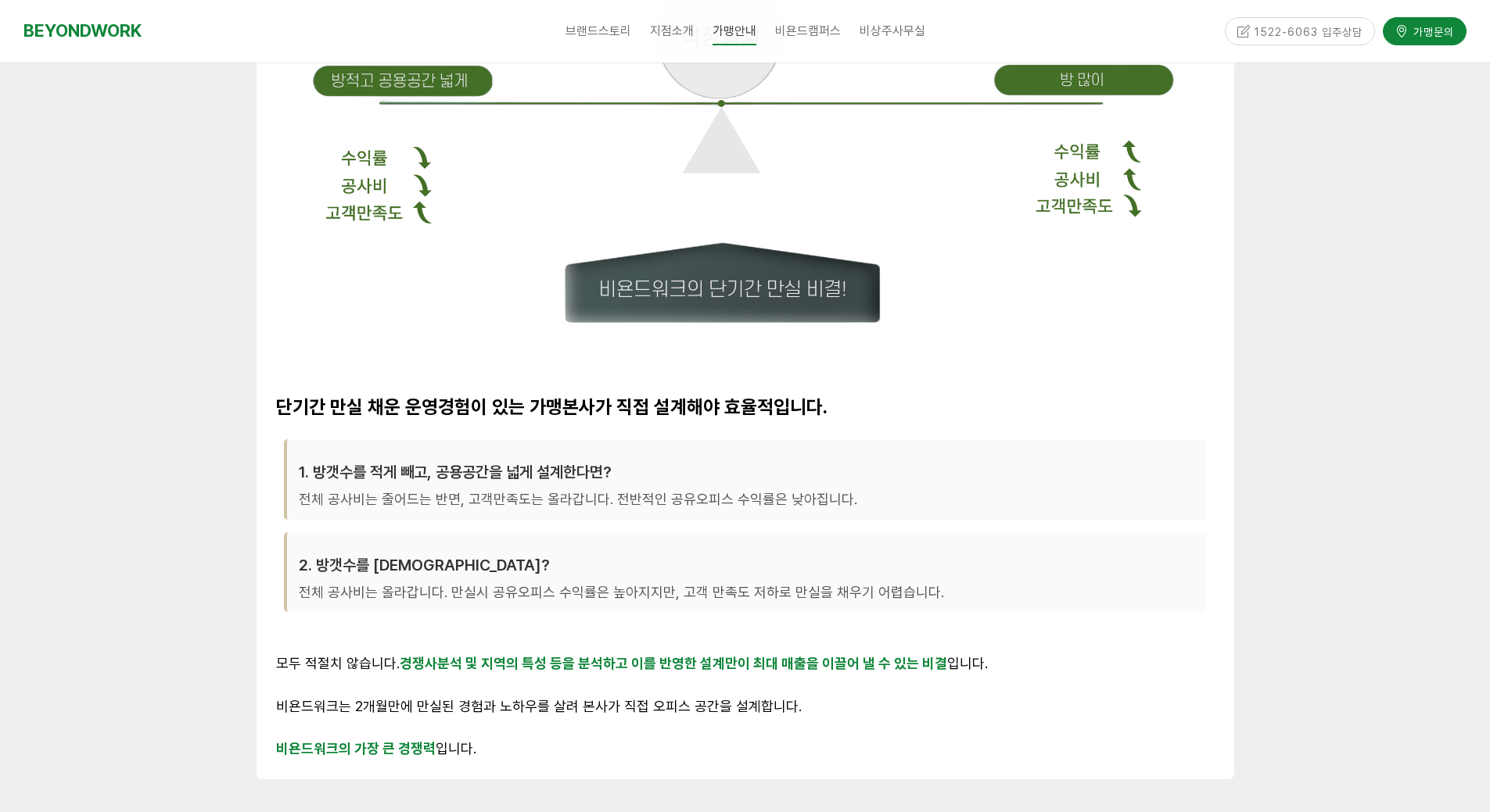
drag, startPoint x: 800, startPoint y: 230, endPoint x: 870, endPoint y: 61, distance: 182.9
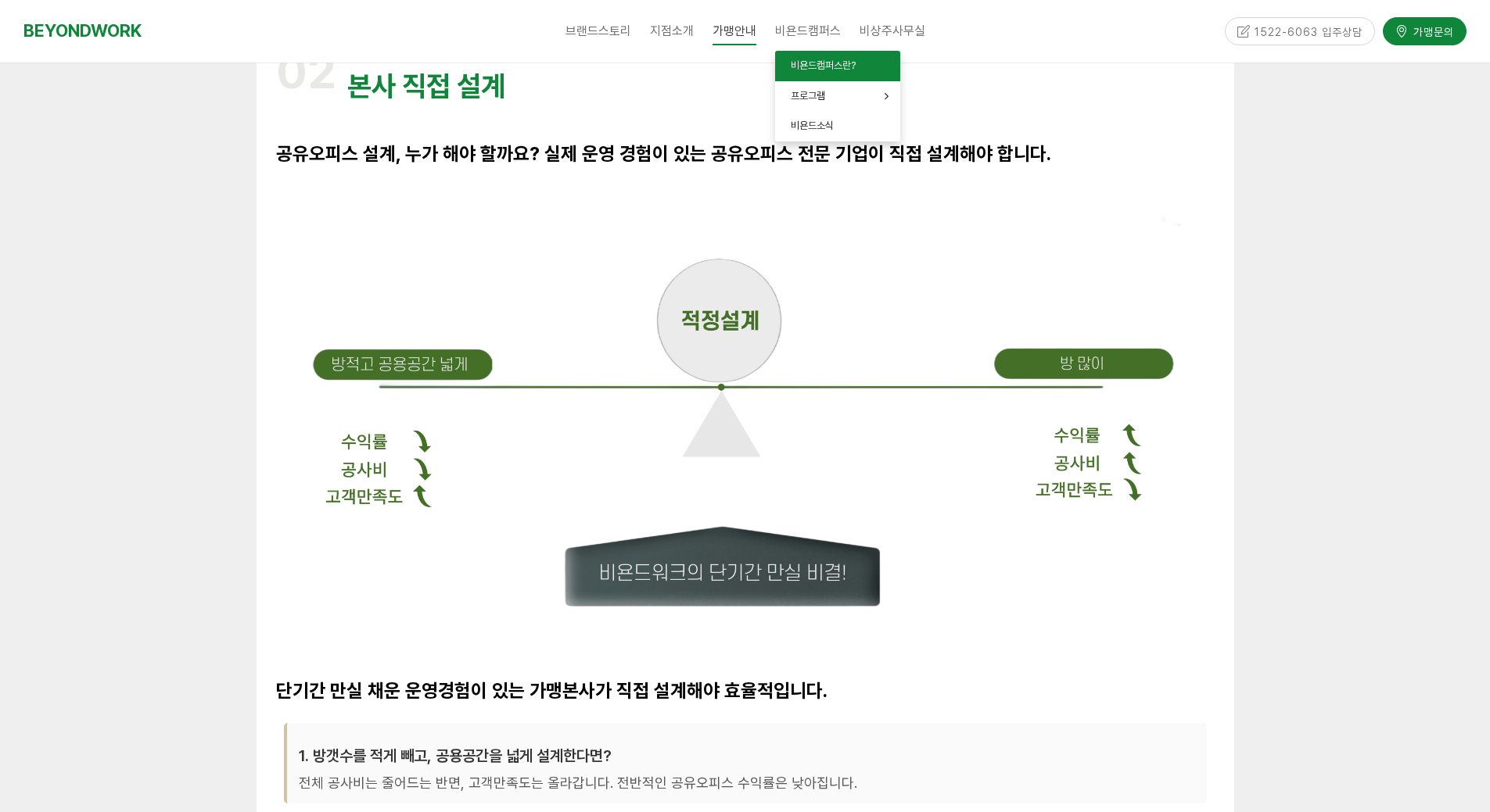
click at [812, 56] on link "비욘드캠퍼스란?" at bounding box center [838, 66] width 125 height 30
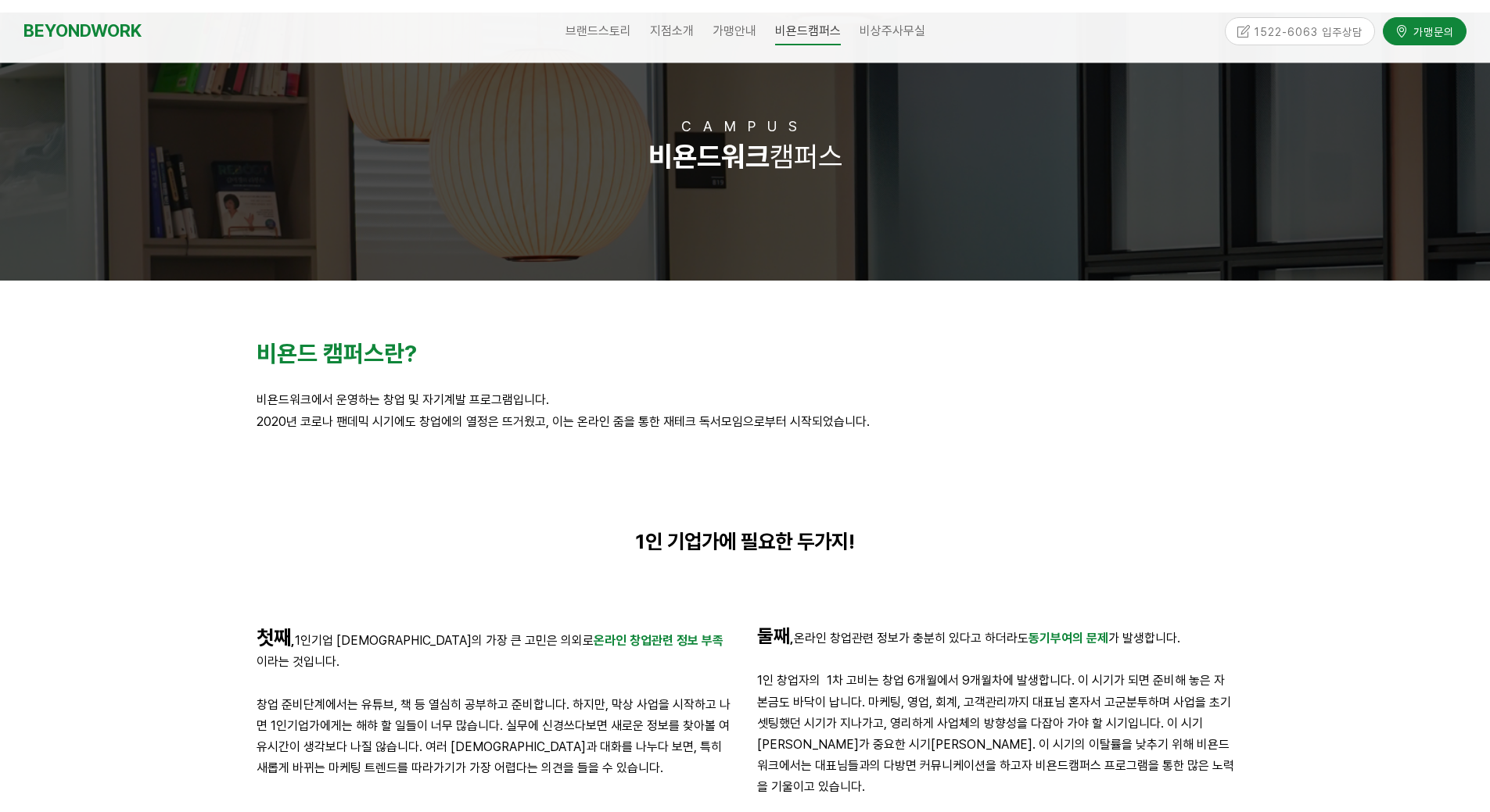
scroll to position [78, 0]
